Goal: Navigation & Orientation: Find specific page/section

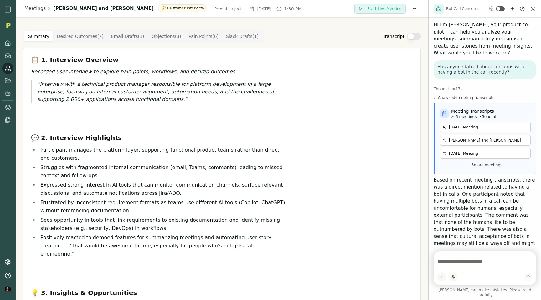
scroll to position [263, 0]
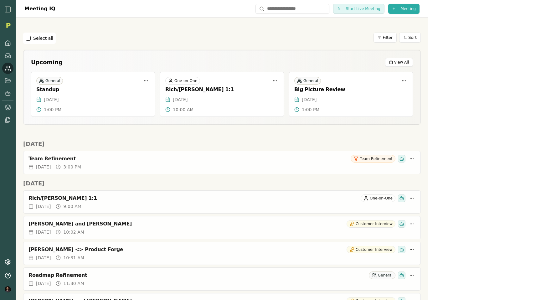
scroll to position [85, 0]
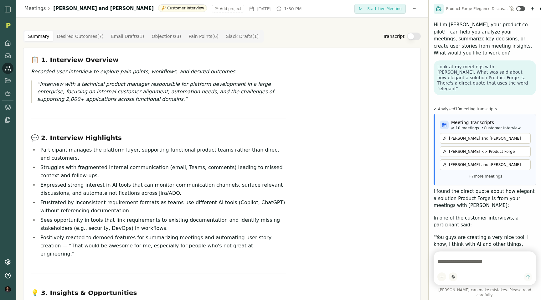
scroll to position [85, 0]
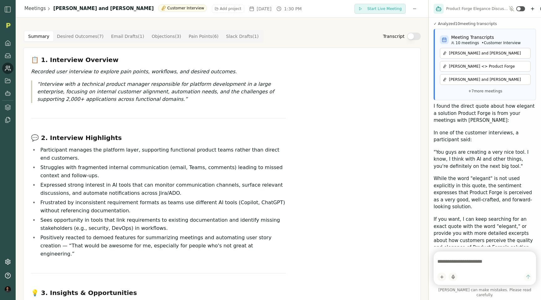
click at [8, 71] on icon at bounding box center [8, 68] width 6 height 6
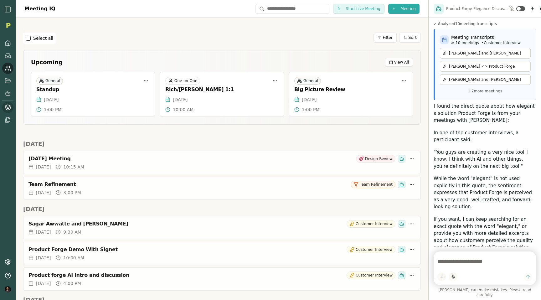
click at [6, 109] on icon at bounding box center [8, 107] width 6 height 6
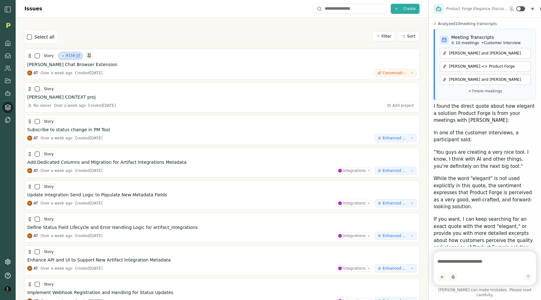
click at [537, 11] on div at bounding box center [538, 9] width 18 height 8
click at [534, 9] on icon "New chat" at bounding box center [532, 8] width 5 height 5
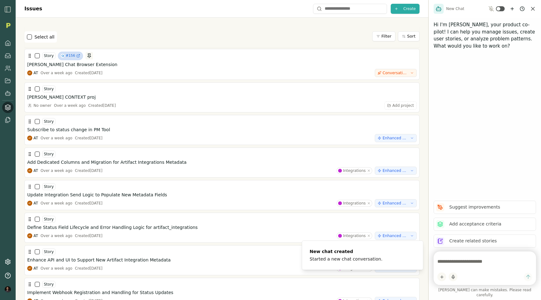
click at [457, 268] on textarea at bounding box center [485, 261] width 95 height 13
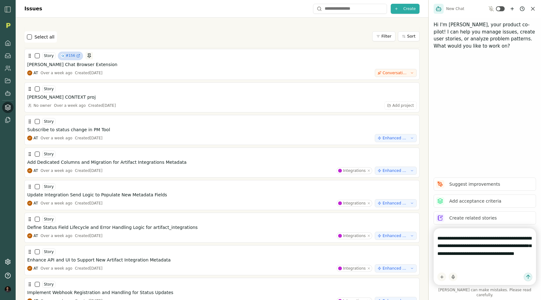
type textarea "**********"
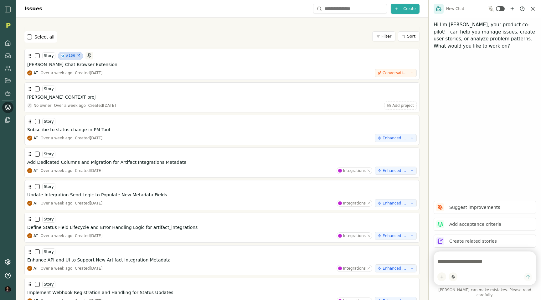
click at [284, 30] on div "Select all Filter Sort" at bounding box center [221, 36] width 395 height 21
click at [8, 263] on icon at bounding box center [7, 261] width 5 height 5
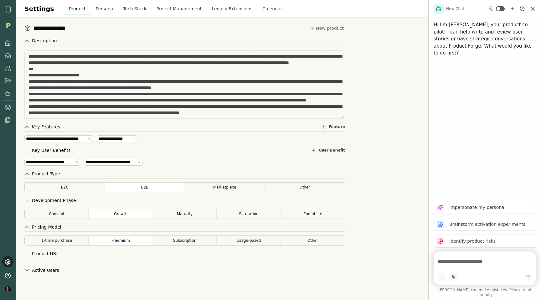
click at [95, 8] on button "Persona" at bounding box center [105, 8] width 28 height 11
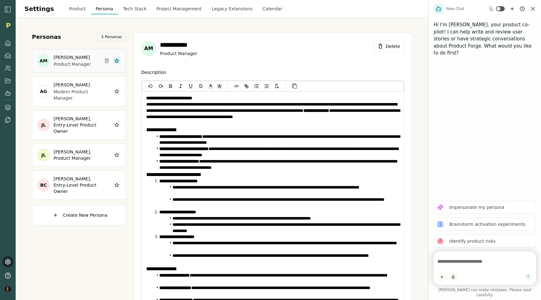
click at [165, 8] on button "Project Management" at bounding box center [179, 8] width 55 height 11
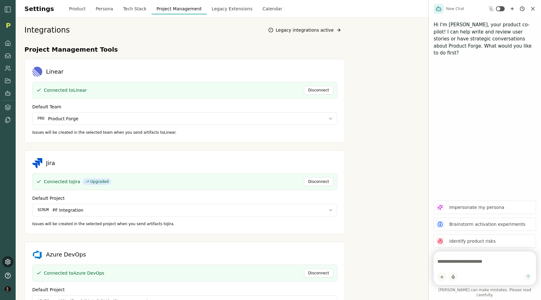
click at [216, 10] on button "Legacy Extensions" at bounding box center [232, 8] width 51 height 11
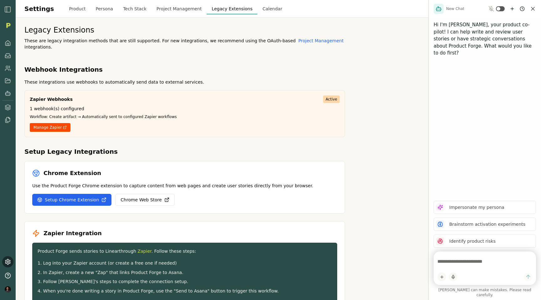
click at [260, 11] on button "Calendar" at bounding box center [272, 8] width 30 height 11
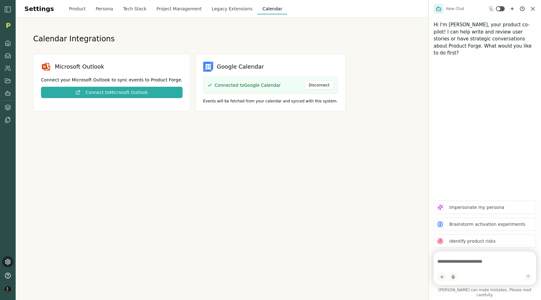
click at [70, 8] on button "Product" at bounding box center [77, 8] width 27 height 11
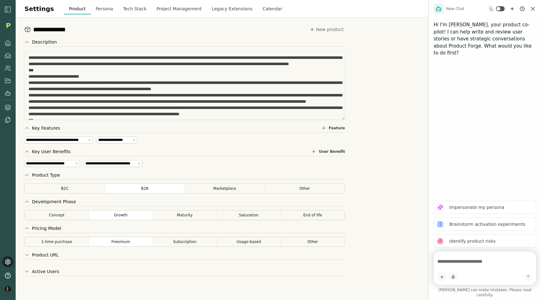
click at [97, 12] on button "Persona" at bounding box center [105, 8] width 28 height 11
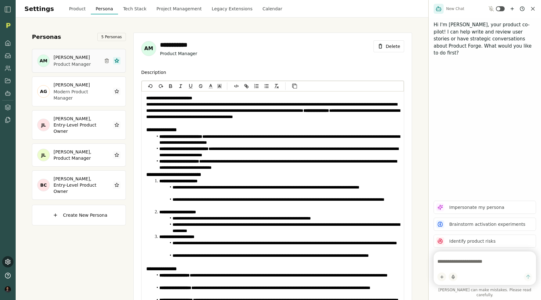
click at [127, 8] on button "Tech Stack" at bounding box center [135, 8] width 34 height 11
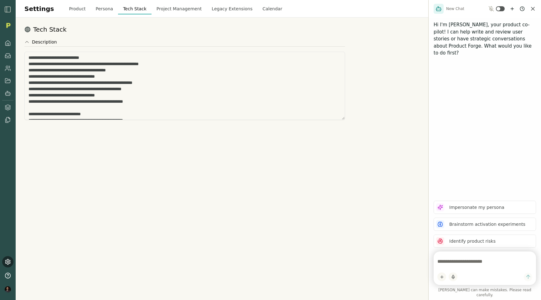
click at [171, 8] on button "Project Management" at bounding box center [179, 8] width 55 height 11
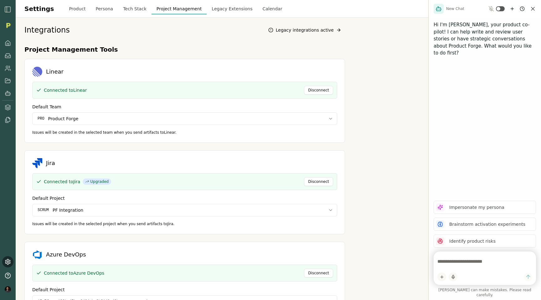
click at [4, 256] on div at bounding box center [32, 275] width 60 height 39
click at [7, 261] on icon at bounding box center [8, 262] width 6 height 6
click at [8, 264] on icon at bounding box center [8, 262] width 6 height 6
click at [7, 109] on icon at bounding box center [8, 107] width 6 height 6
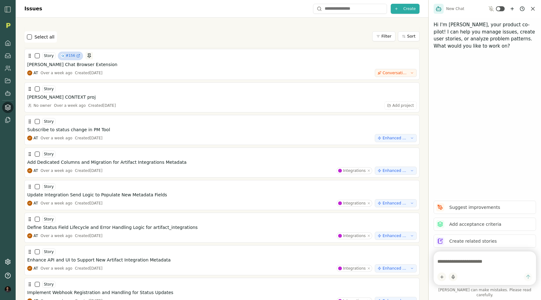
click at [446, 266] on textarea at bounding box center [485, 261] width 95 height 13
click at [8, 44] on icon at bounding box center [8, 43] width 6 height 6
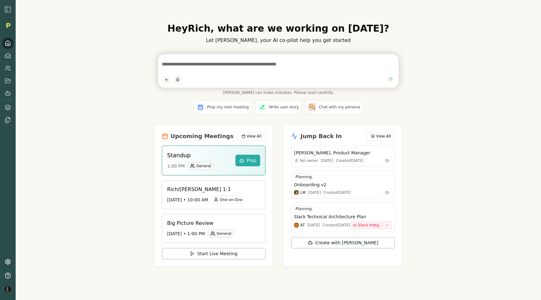
click at [69, 113] on div "Hey Rich , what are we working on today? Let Smith, your AI co-pilot help you g…" at bounding box center [279, 150] width 526 height 300
click at [8, 103] on link at bounding box center [7, 107] width 11 height 11
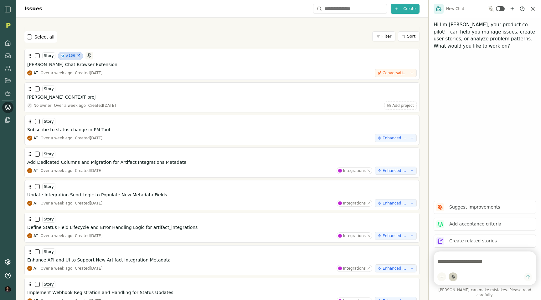
click at [451, 279] on icon "button" at bounding box center [453, 277] width 5 height 5
type textarea "**********"
click at [453, 279] on div "button" at bounding box center [454, 276] width 8 height 5
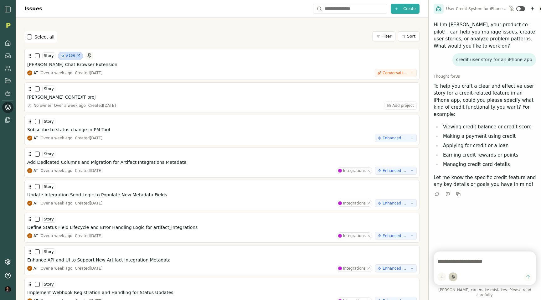
click at [540, 9] on html "Issues Create Select all Filter Sort Story #156 Smith Chat Browser Extension AT…" at bounding box center [270, 150] width 541 height 300
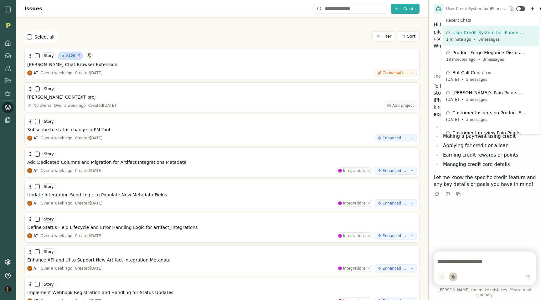
click at [437, 198] on html "Issues Create Select all Filter Sort Story #156 Smith Chat Browser Extension AT…" at bounding box center [270, 150] width 541 height 300
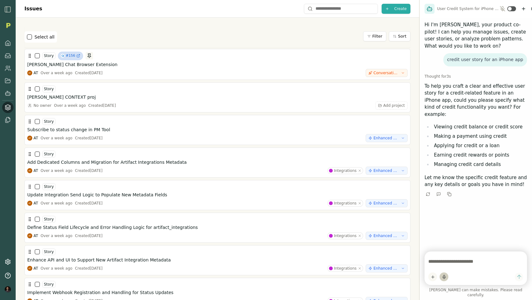
click at [13, 70] on nav at bounding box center [7, 82] width 11 height 88
click at [8, 70] on icon at bounding box center [8, 68] width 6 height 6
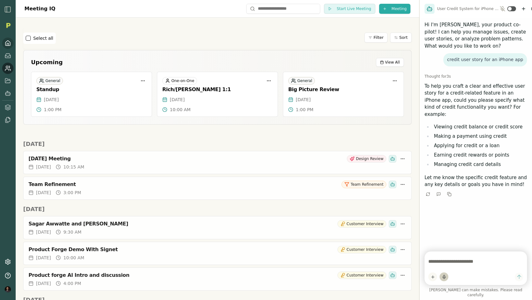
click at [10, 43] on icon at bounding box center [8, 43] width 5 height 5
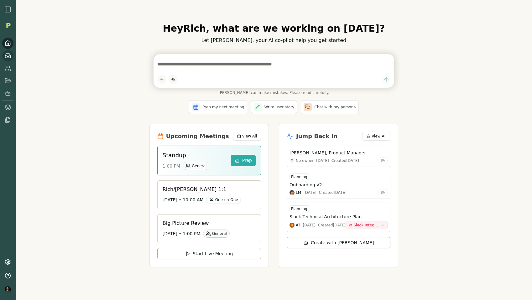
click at [9, 57] on icon at bounding box center [8, 56] width 6 height 6
